Goal: Find specific page/section: Find specific page/section

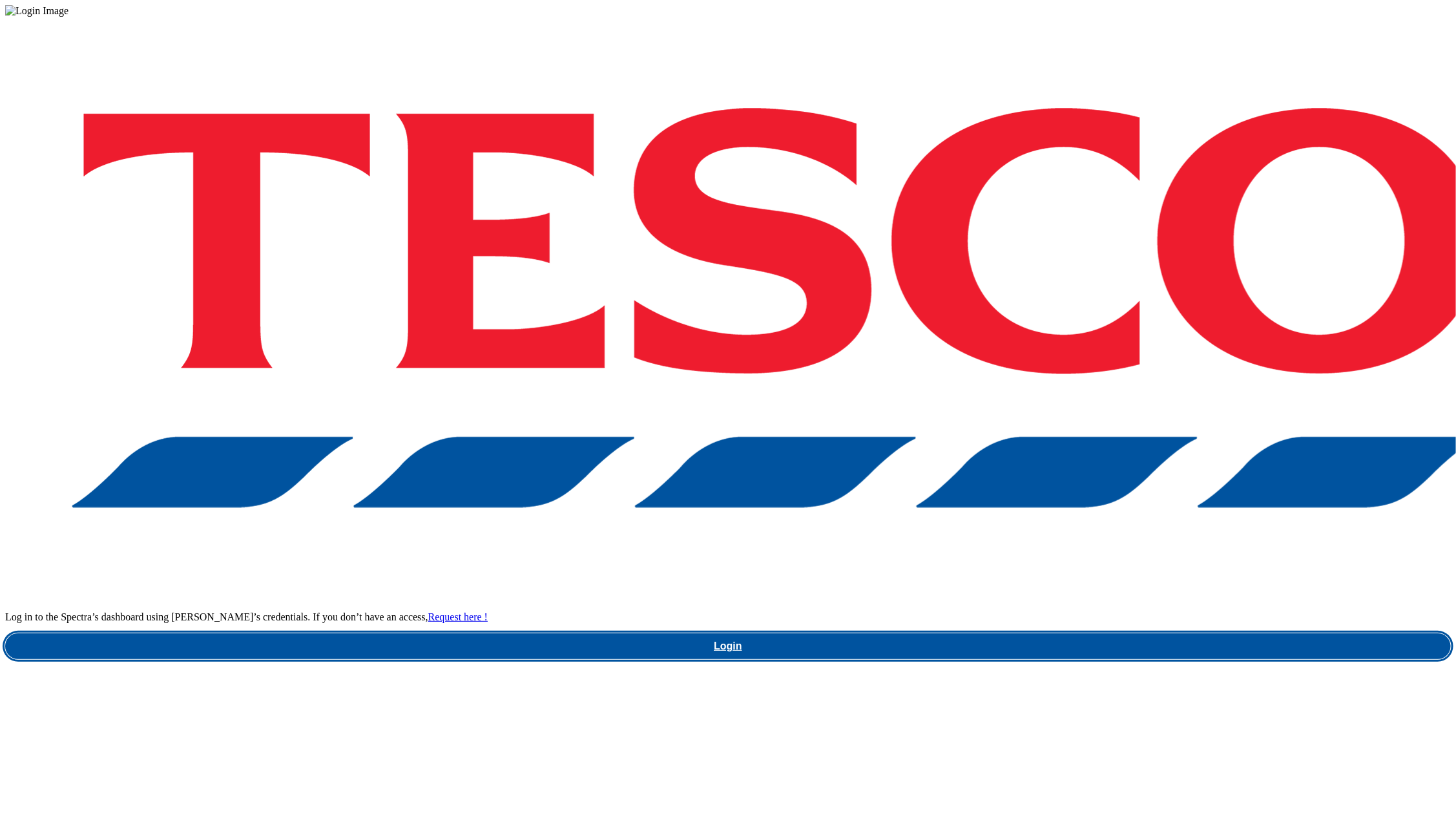
click at [989, 633] on link "Login" at bounding box center [728, 646] width 1446 height 26
click at [1046, 633] on link "Login" at bounding box center [728, 646] width 1446 height 26
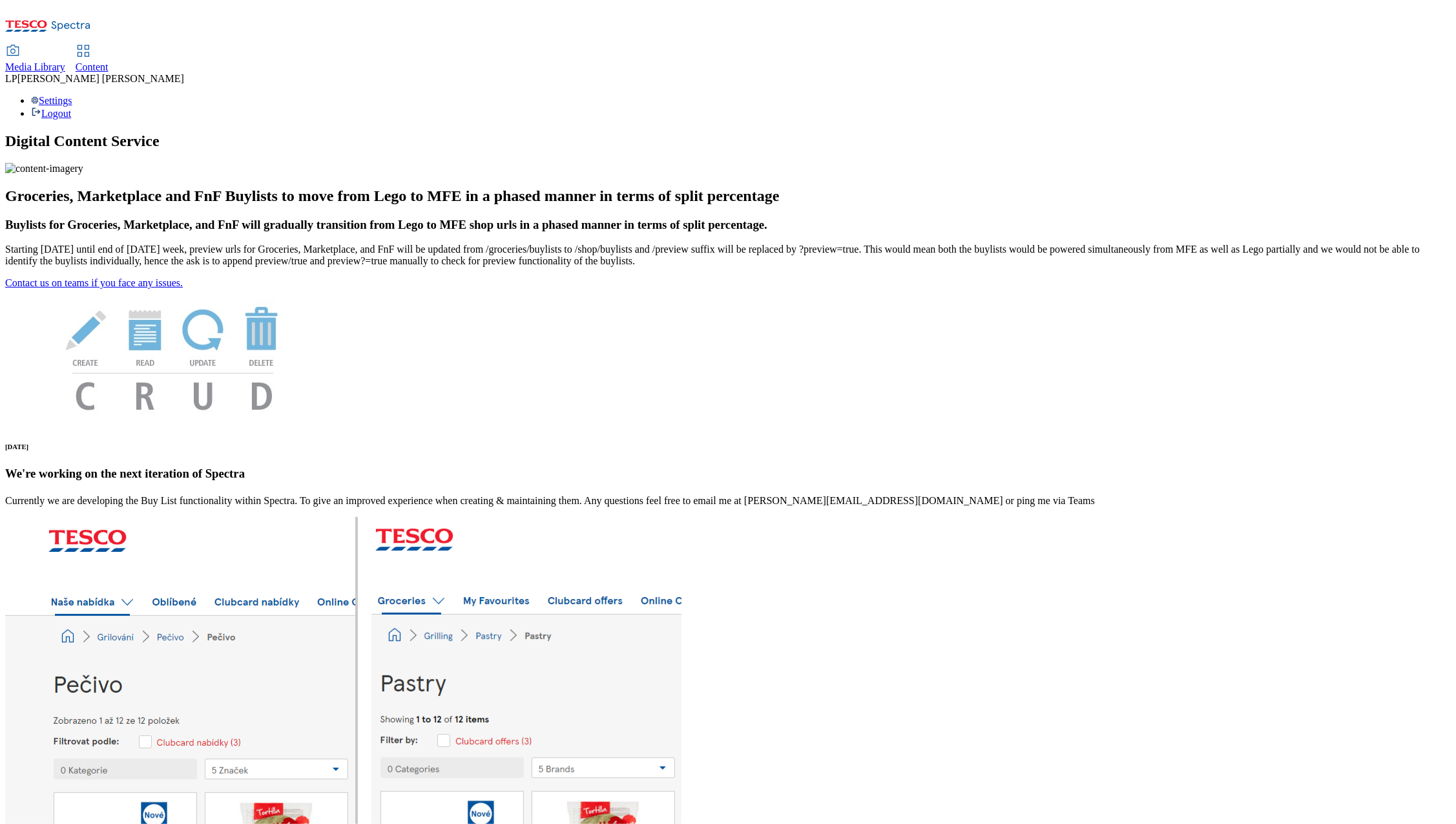
click at [65, 61] on span "Media Library" at bounding box center [35, 67] width 60 height 11
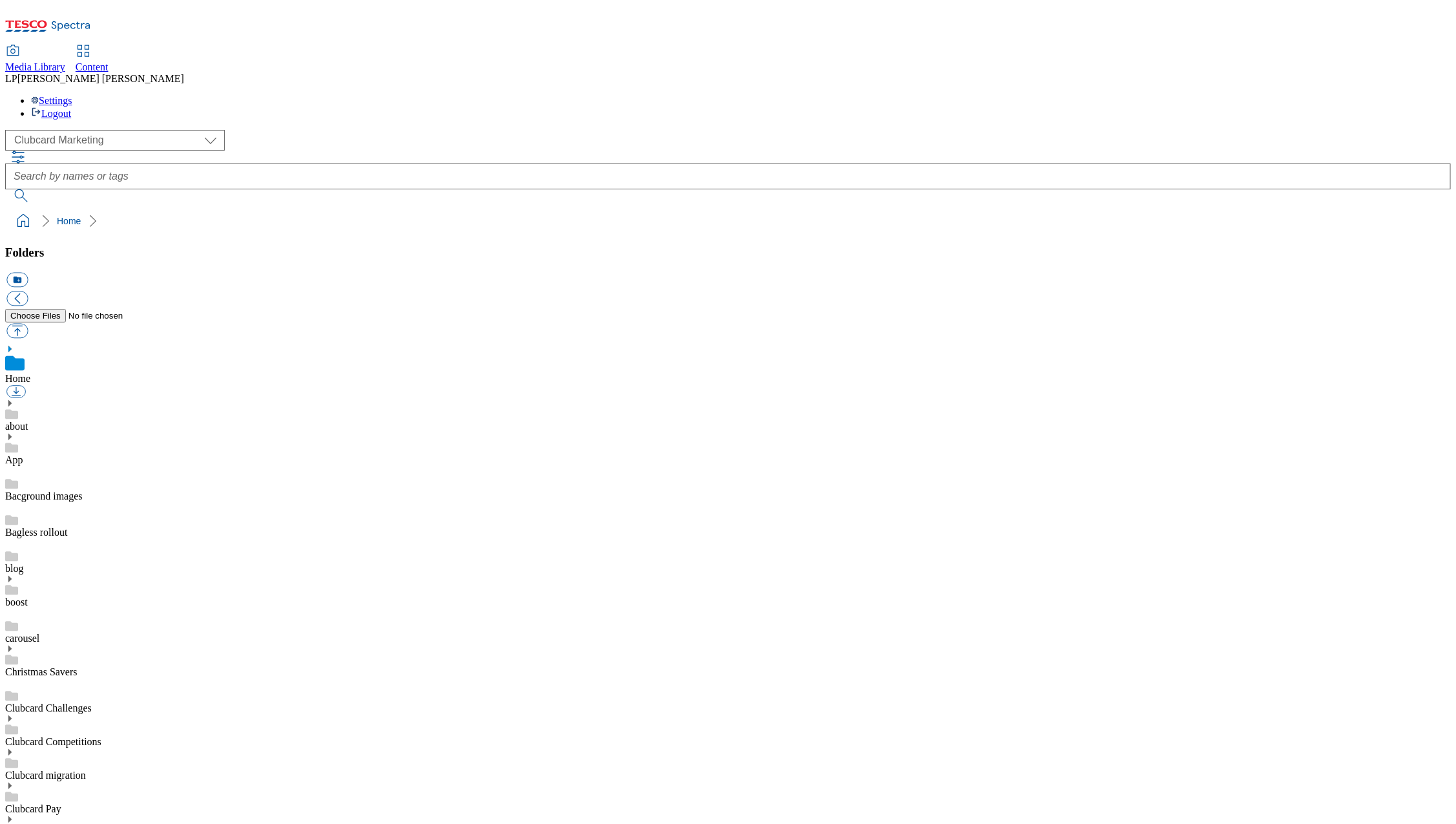
scroll to position [2, 0]
click at [42, 130] on select "Clubcard Marketing Demo Dotcom [GEOGRAPHIC_DATA] Emails GHS Marketing UK GHS Pr…" at bounding box center [115, 140] width 220 height 20
select select "flare-ghs-roi"
click at [9, 130] on select "Clubcard Marketing Demo Dotcom [GEOGRAPHIC_DATA] Emails GHS Marketing UK GHS Pr…" at bounding box center [115, 140] width 220 height 20
click at [30, 399] on div "1_BAU" at bounding box center [728, 415] width 1446 height 34
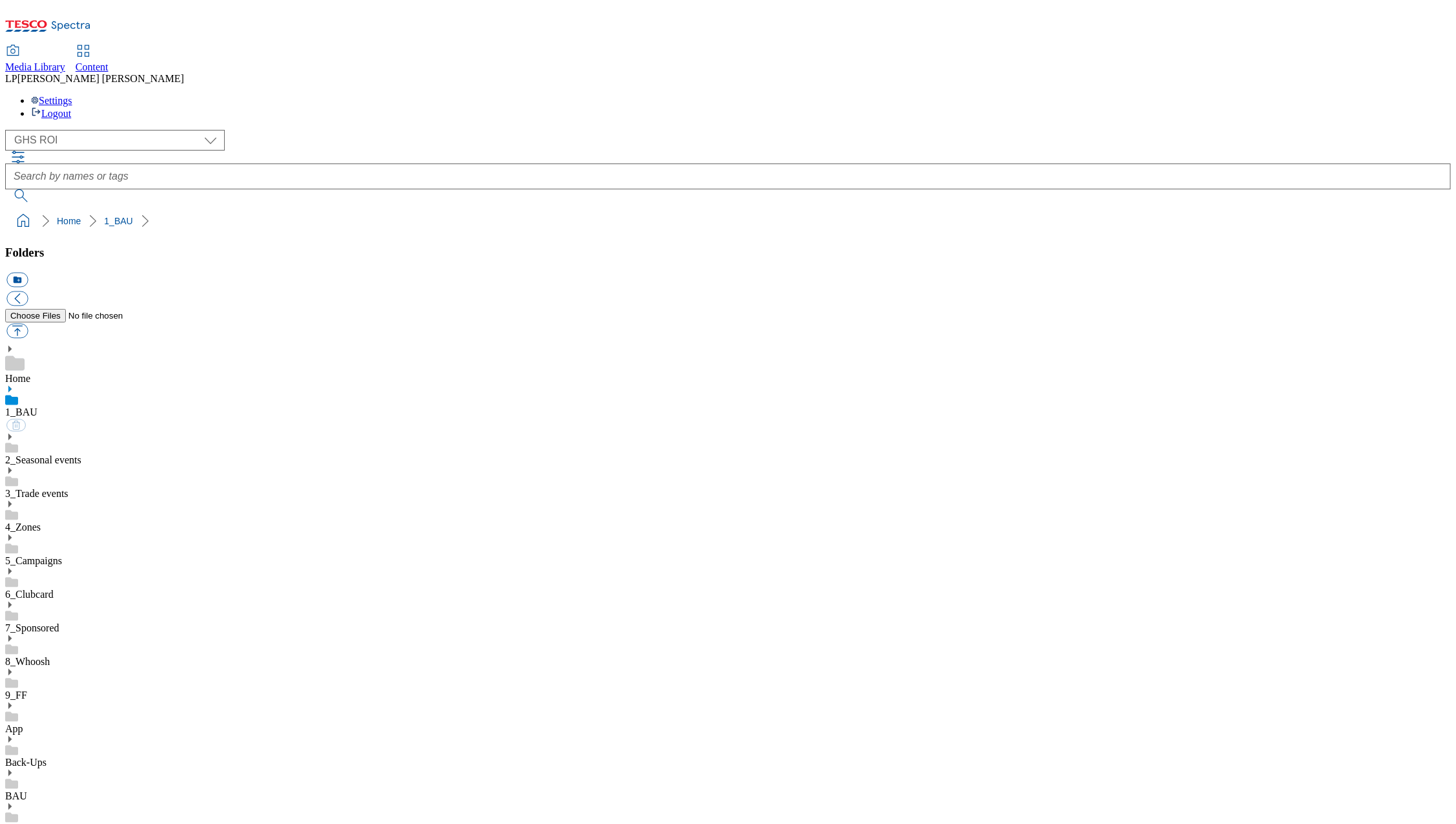
click at [14, 385] on icon at bounding box center [10, 389] width 9 height 9
click at [14, 533] on icon at bounding box center [10, 538] width 9 height 9
